Goal: Transaction & Acquisition: Purchase product/service

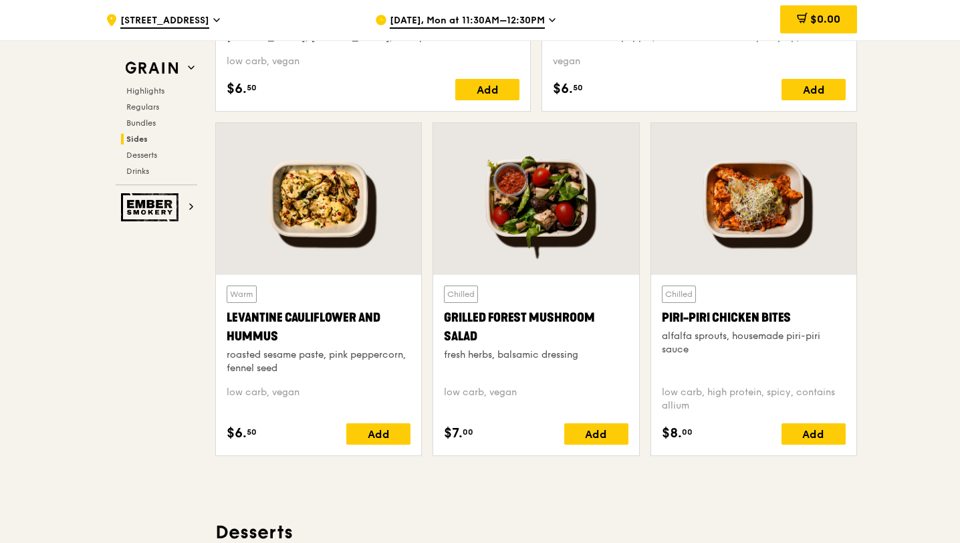
scroll to position [3308, 0]
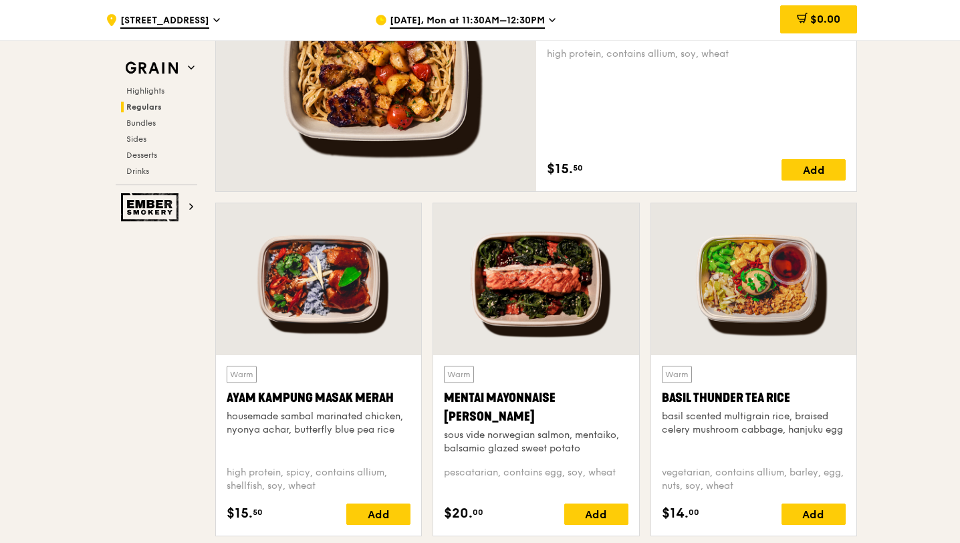
scroll to position [948, 0]
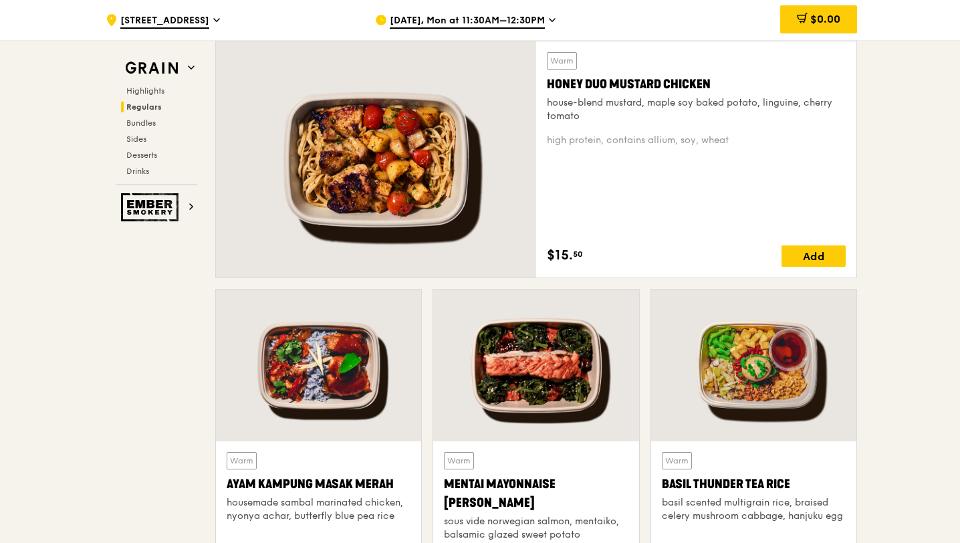
click at [626, 86] on div "Honey Duo Mustard Chicken" at bounding box center [696, 84] width 299 height 19
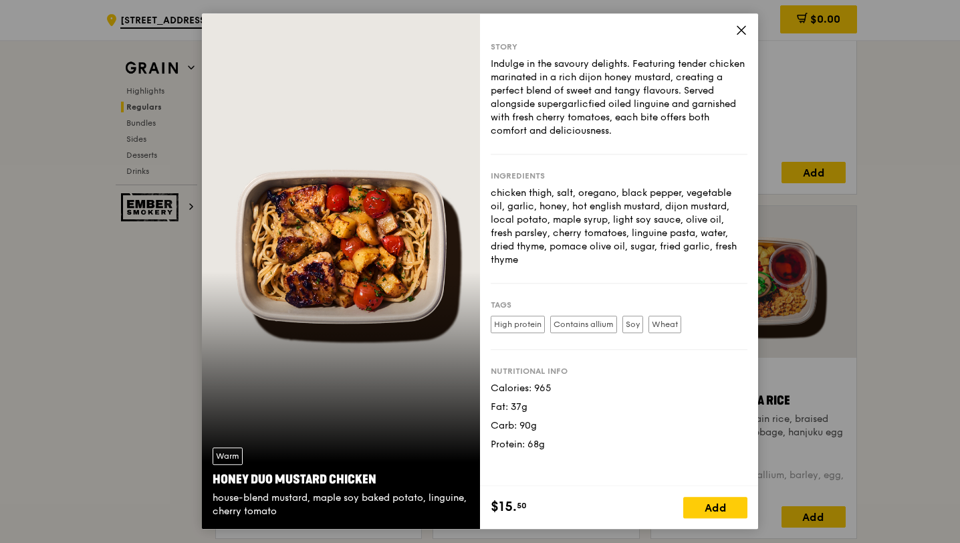
scroll to position [1033, 0]
drag, startPoint x: 554, startPoint y: 442, endPoint x: 490, endPoint y: 372, distance: 94.7
click at [490, 372] on div "Story Indulge in the savoury delights. Featuring tender chicken marinated in a …" at bounding box center [619, 249] width 278 height 473
click at [741, 27] on icon at bounding box center [742, 30] width 12 height 12
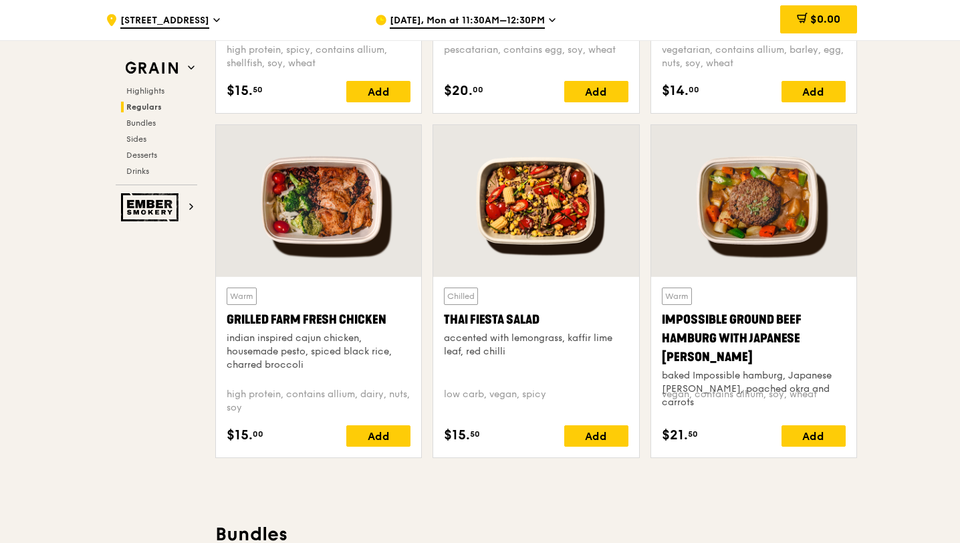
scroll to position [1510, 0]
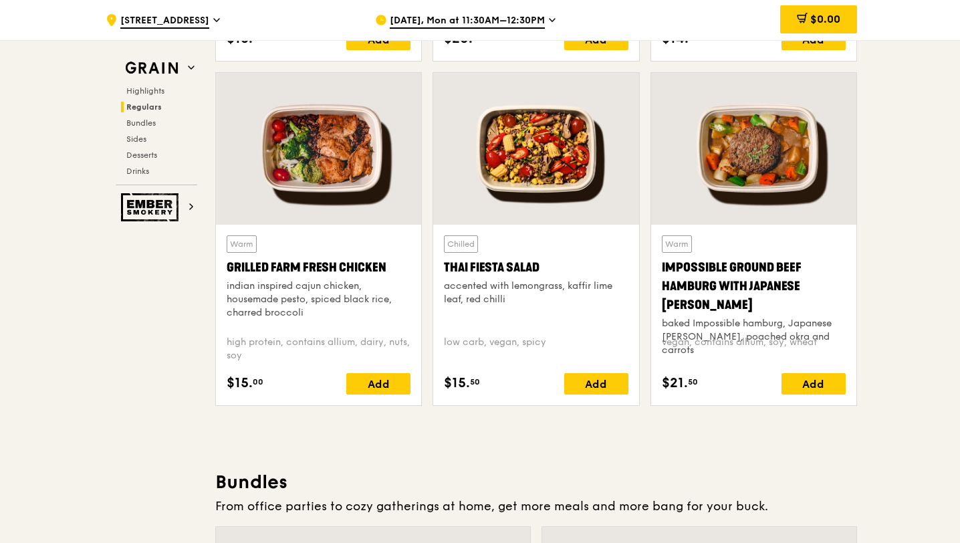
click at [336, 288] on div "indian inspired cajun chicken, housemade pesto, spiced black rice, charred broc…" at bounding box center [319, 300] width 184 height 40
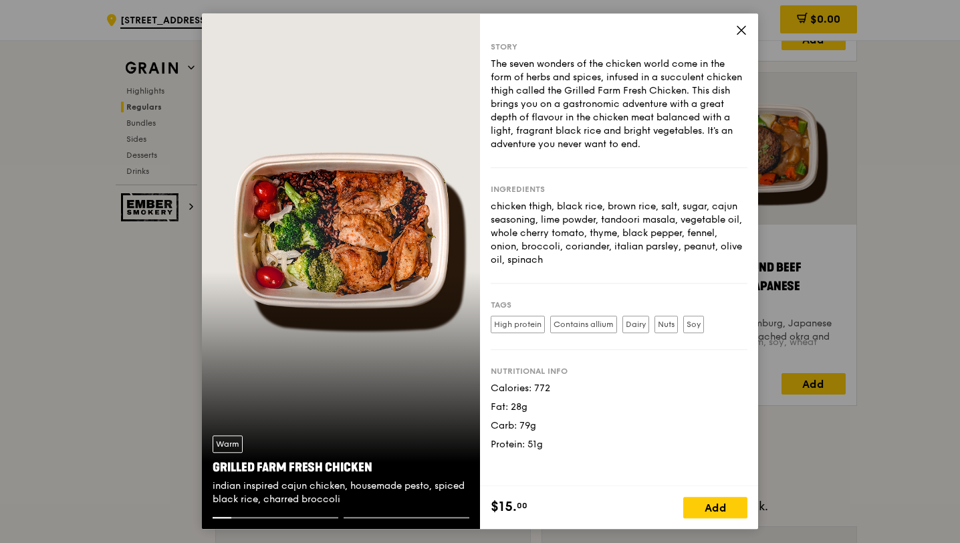
scroll to position [1519, 0]
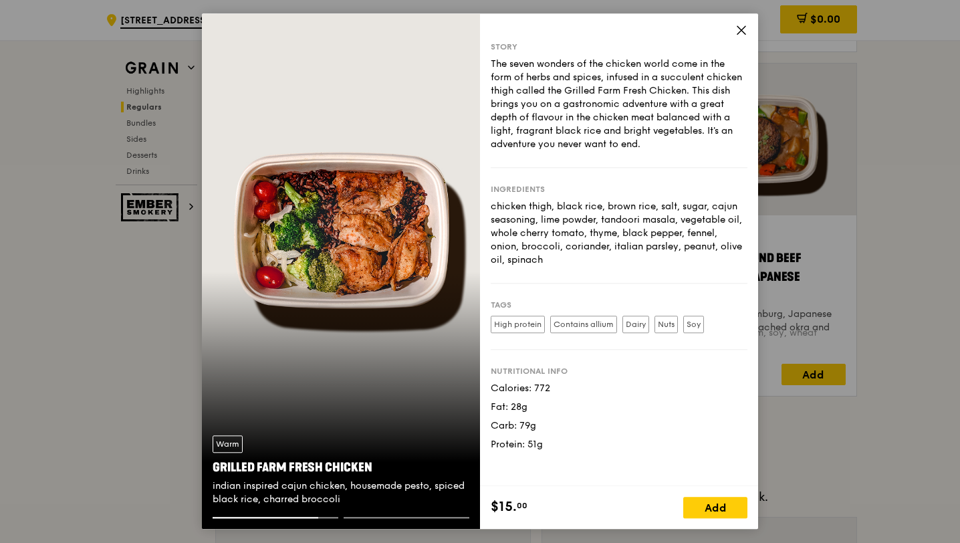
drag, startPoint x: 554, startPoint y: 389, endPoint x: 488, endPoint y: 389, distance: 66.2
click at [491, 390] on div "Calories: 772" at bounding box center [619, 388] width 257 height 13
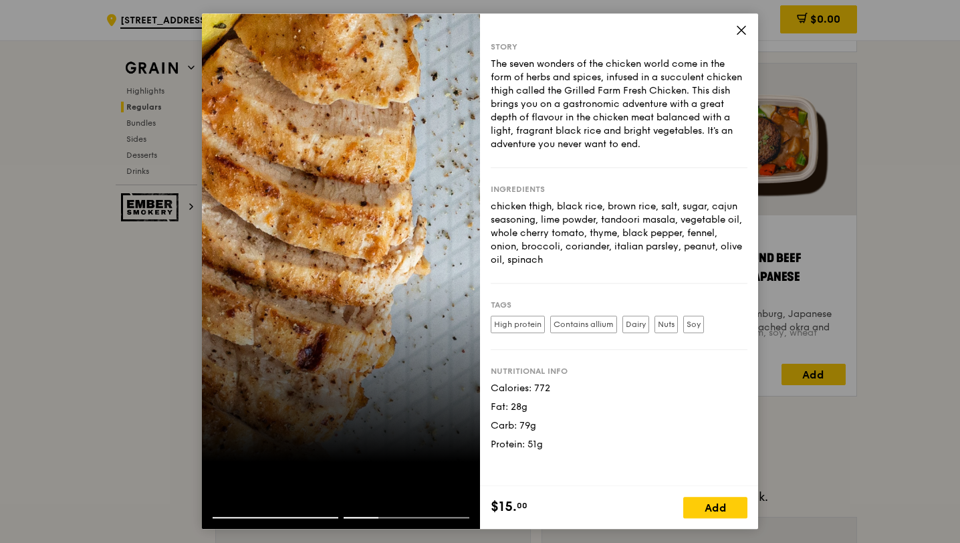
click at [593, 430] on div "Carb: 79g" at bounding box center [619, 425] width 257 height 13
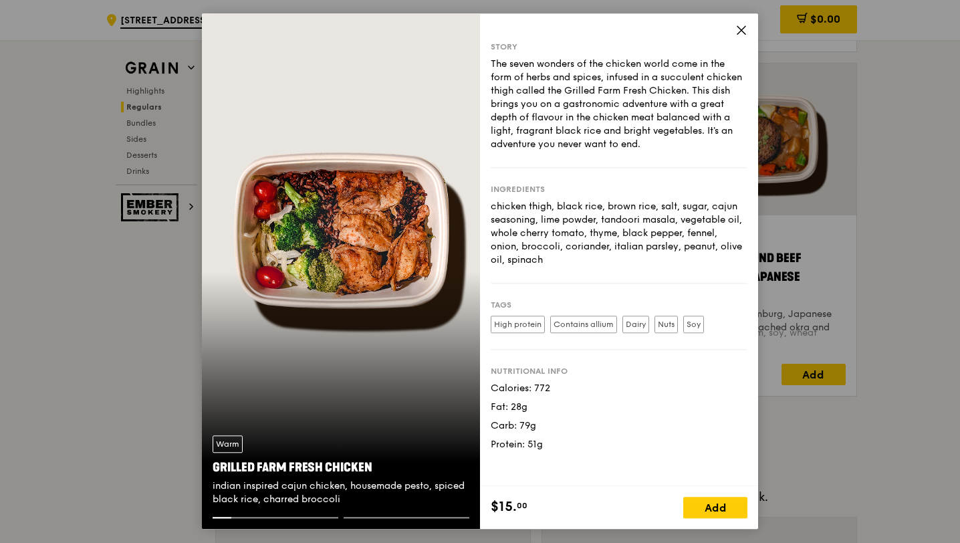
drag, startPoint x: 550, startPoint y: 445, endPoint x: 488, endPoint y: 446, distance: 62.2
click at [488, 446] on div "Story The seven wonders of the chicken world come in the form of herbs and spic…" at bounding box center [619, 249] width 278 height 473
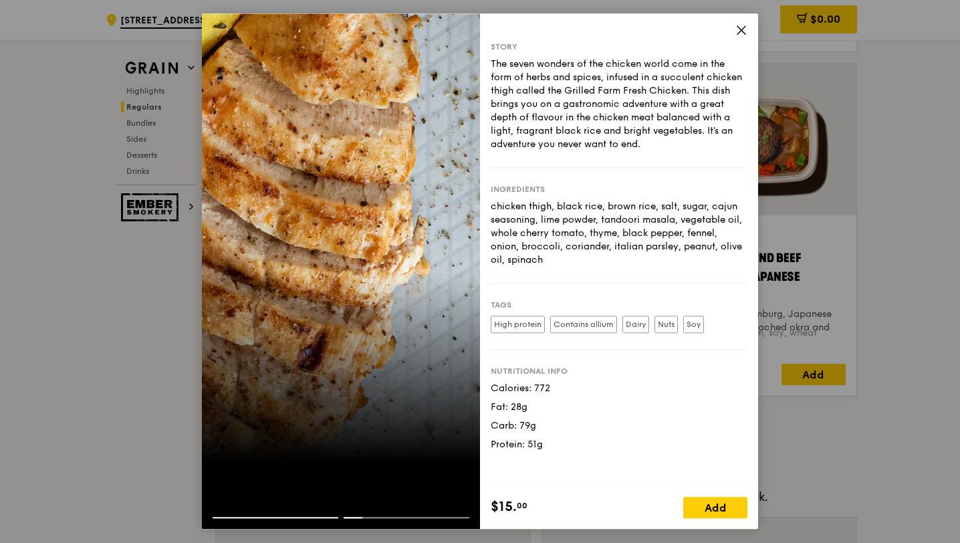
click at [567, 453] on div "Story The seven wonders of the chicken world come in the form of herbs and spic…" at bounding box center [619, 249] width 278 height 473
drag, startPoint x: 553, startPoint y: 447, endPoint x: 488, endPoint y: 392, distance: 85.5
click at [488, 392] on div "Story The seven wonders of the chicken world come in the form of herbs and spic…" at bounding box center [619, 249] width 278 height 473
click at [738, 29] on icon at bounding box center [742, 30] width 12 height 12
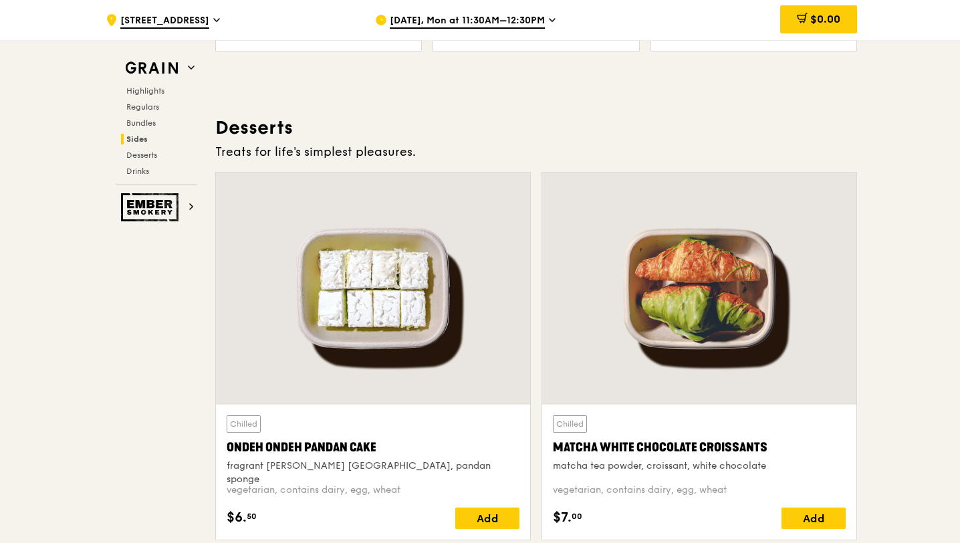
scroll to position [3784, 0]
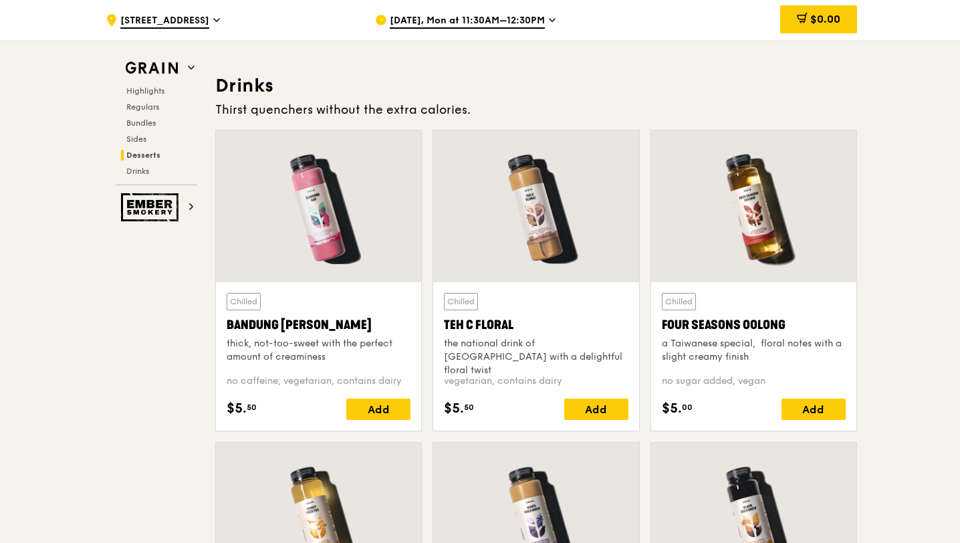
scroll to position [4616, 0]
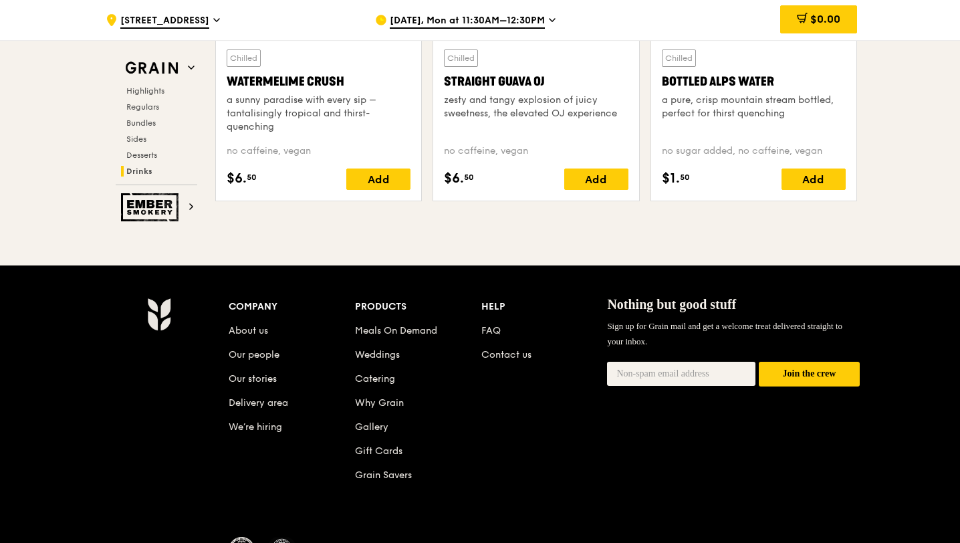
scroll to position [5484, 0]
